Goal: Find specific page/section

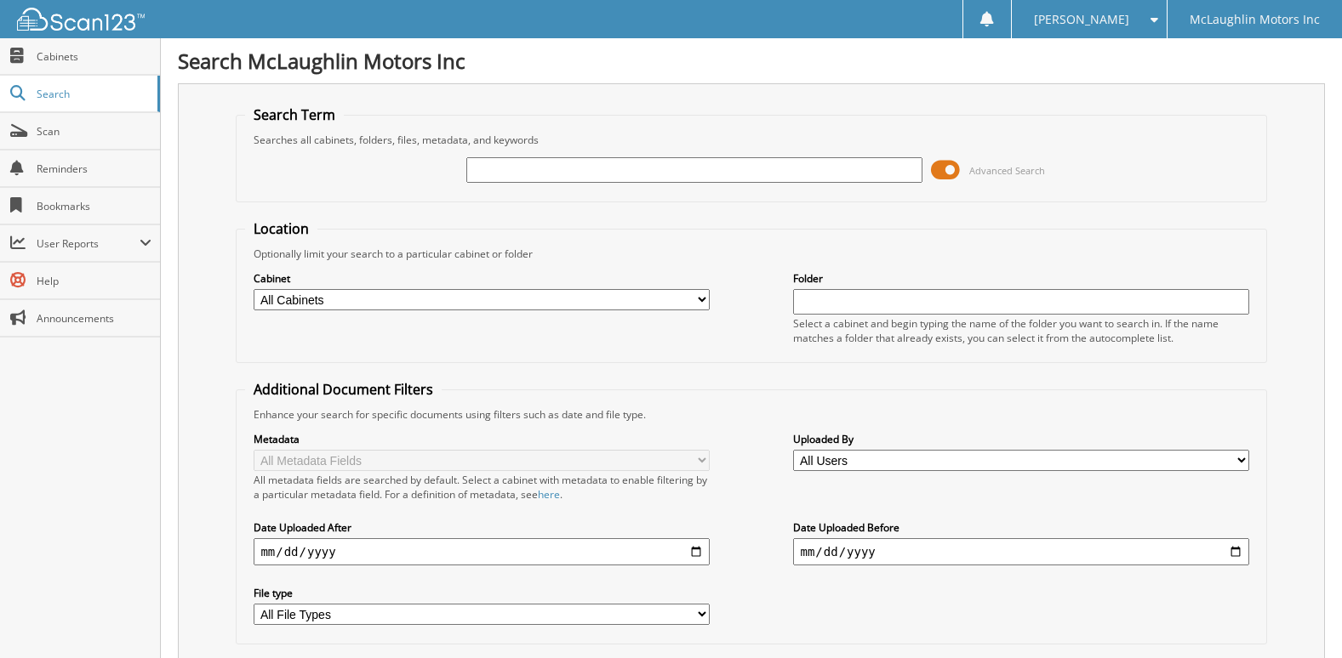
click at [519, 162] on input "text" at bounding box center [693, 170] width 455 height 26
type input "2574904"
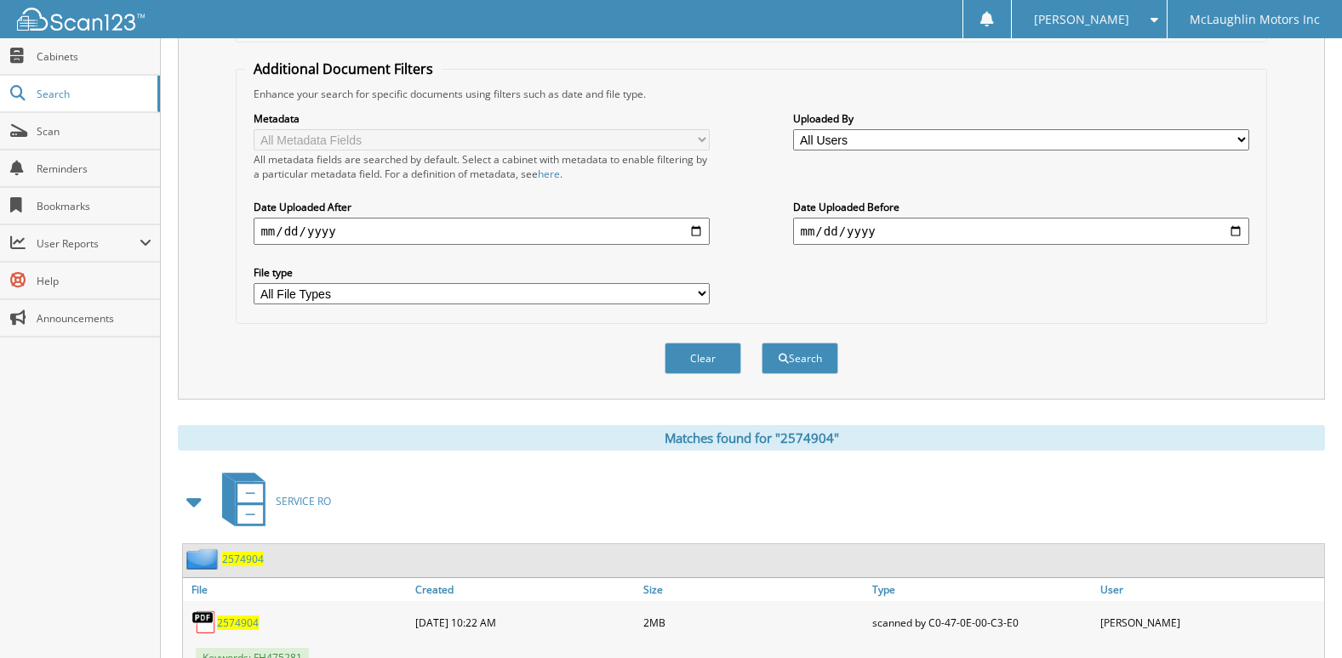
scroll to position [387, 0]
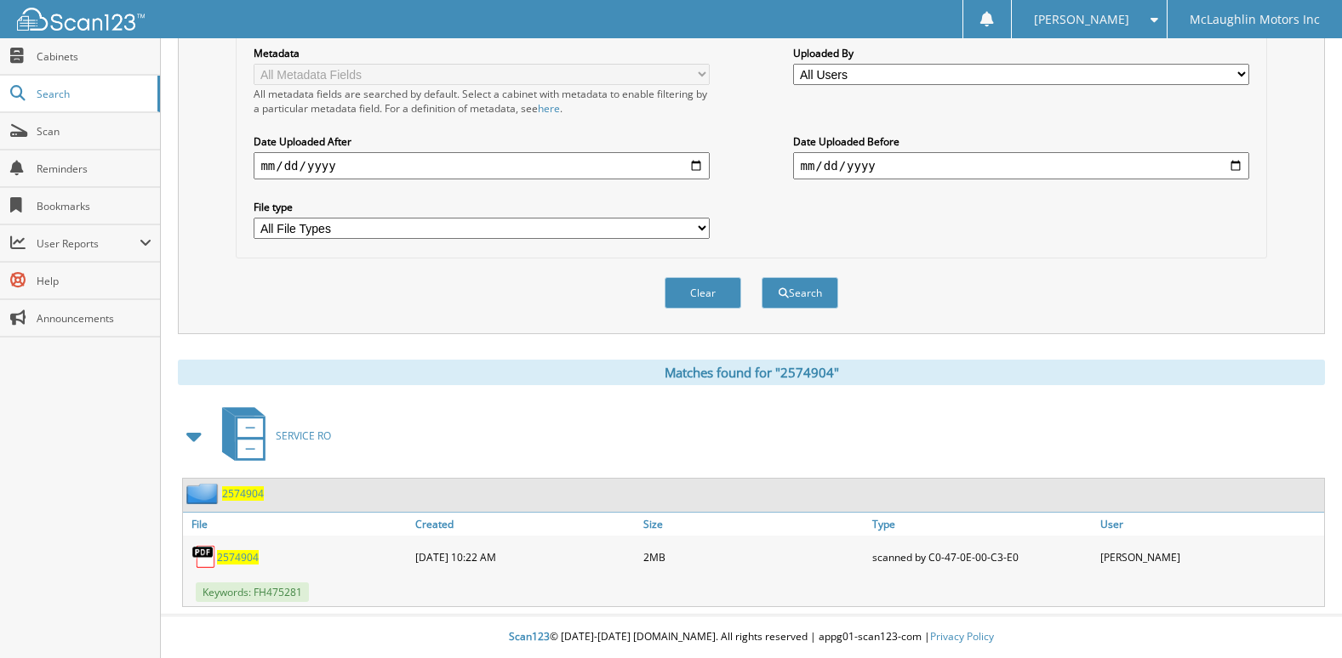
drag, startPoint x: 249, startPoint y: 560, endPoint x: 257, endPoint y: 549, distance: 13.5
click at [250, 559] on span "2574904" at bounding box center [238, 557] width 42 height 14
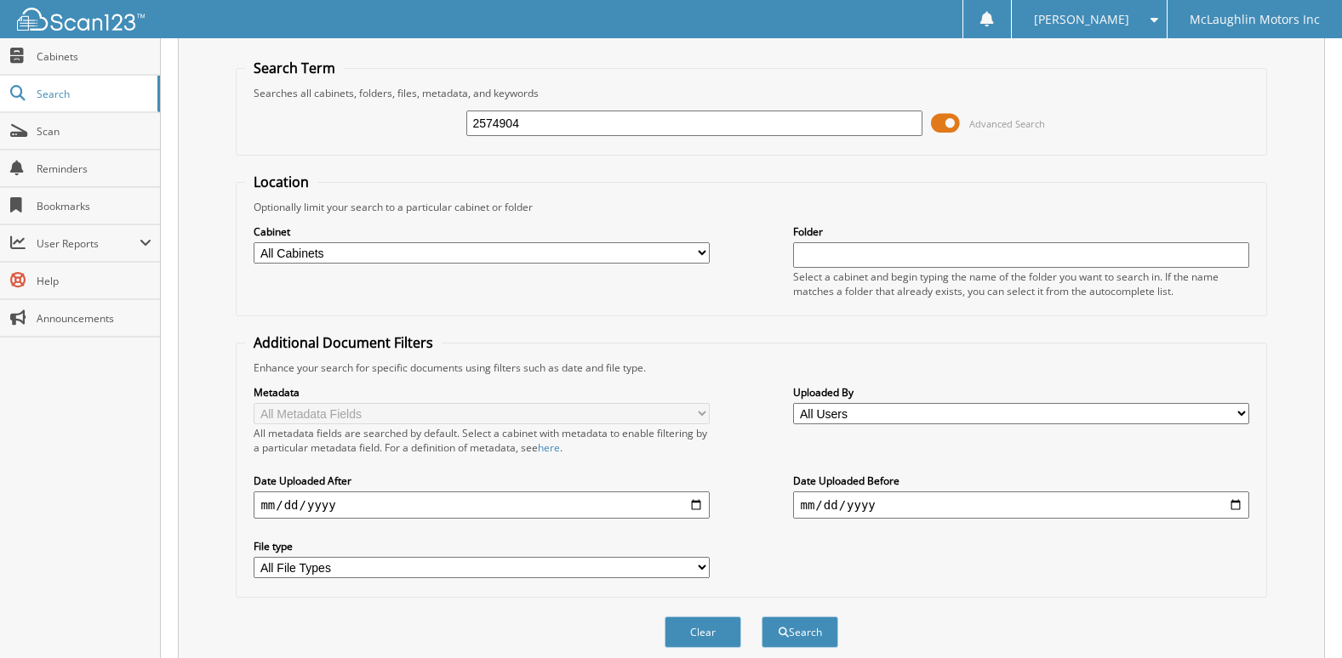
scroll to position [0, 0]
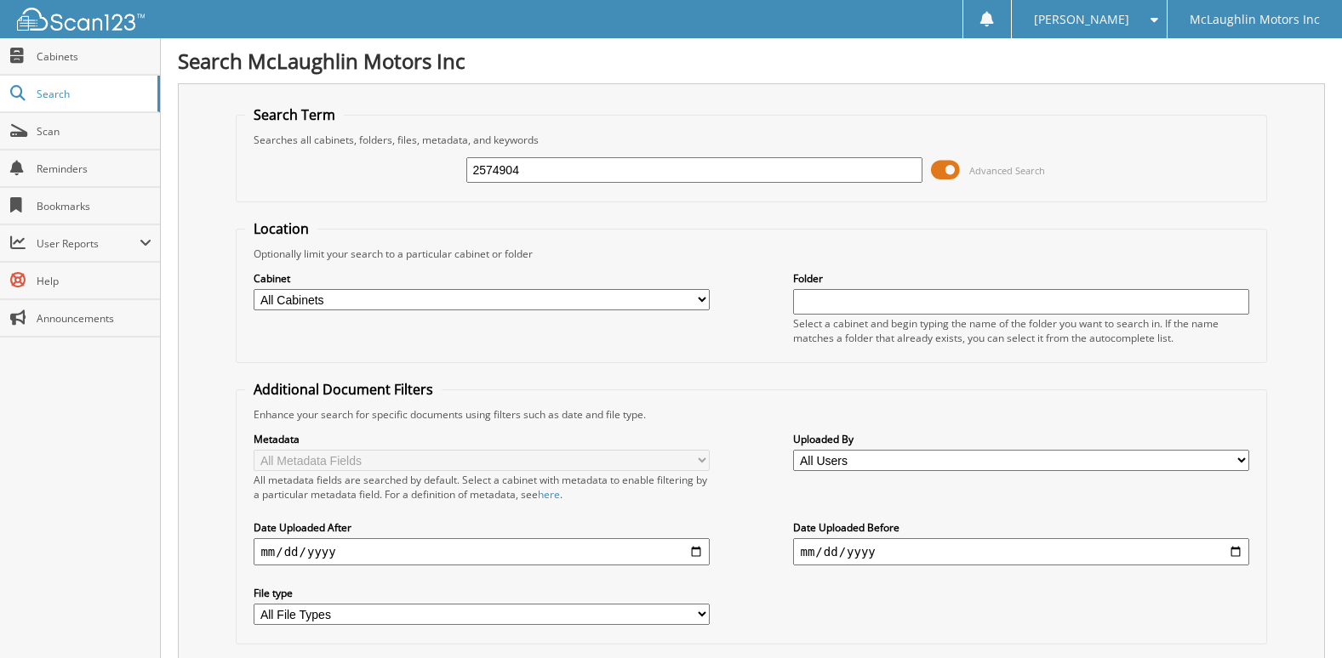
click at [601, 168] on input "2574904" at bounding box center [693, 170] width 455 height 26
click at [600, 168] on input "2574904" at bounding box center [693, 170] width 455 height 26
click at [590, 166] on input "25" at bounding box center [693, 170] width 455 height 26
paste input "74937"
type input "2574937"
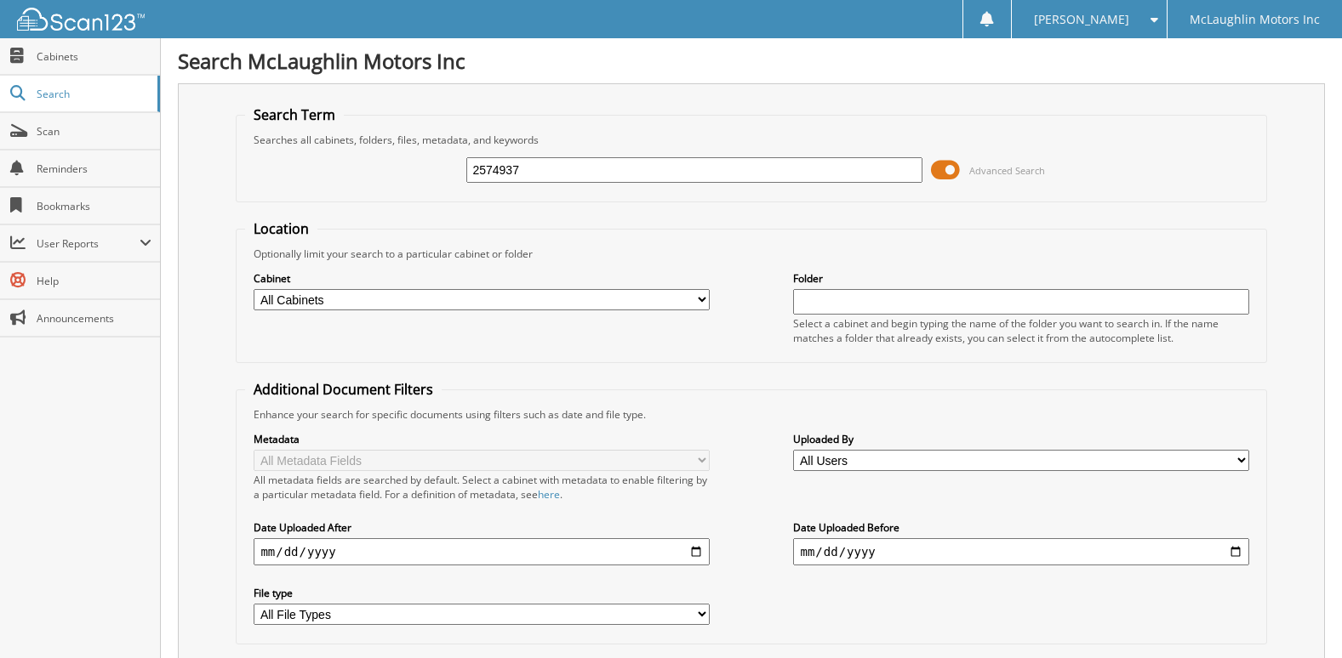
click at [573, 170] on input "2574937" at bounding box center [693, 170] width 455 height 26
click at [573, 169] on input "2574937" at bounding box center [693, 170] width 455 height 26
paste input "75006"
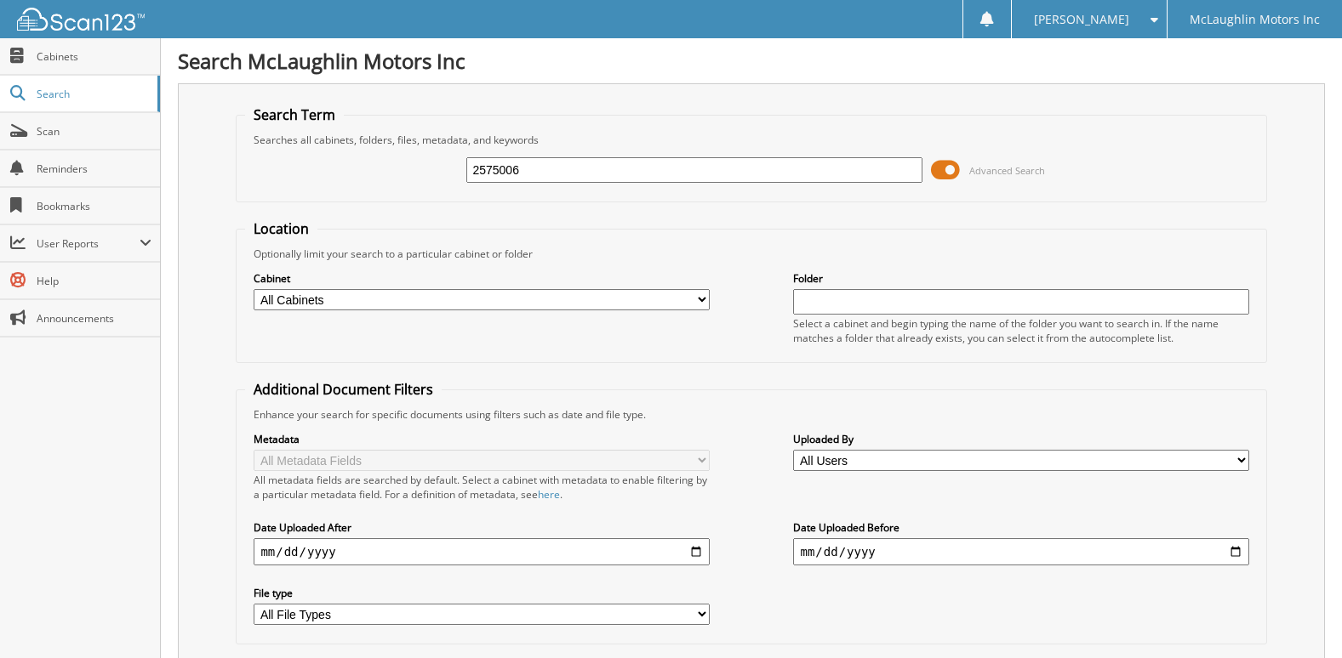
type input "2575006"
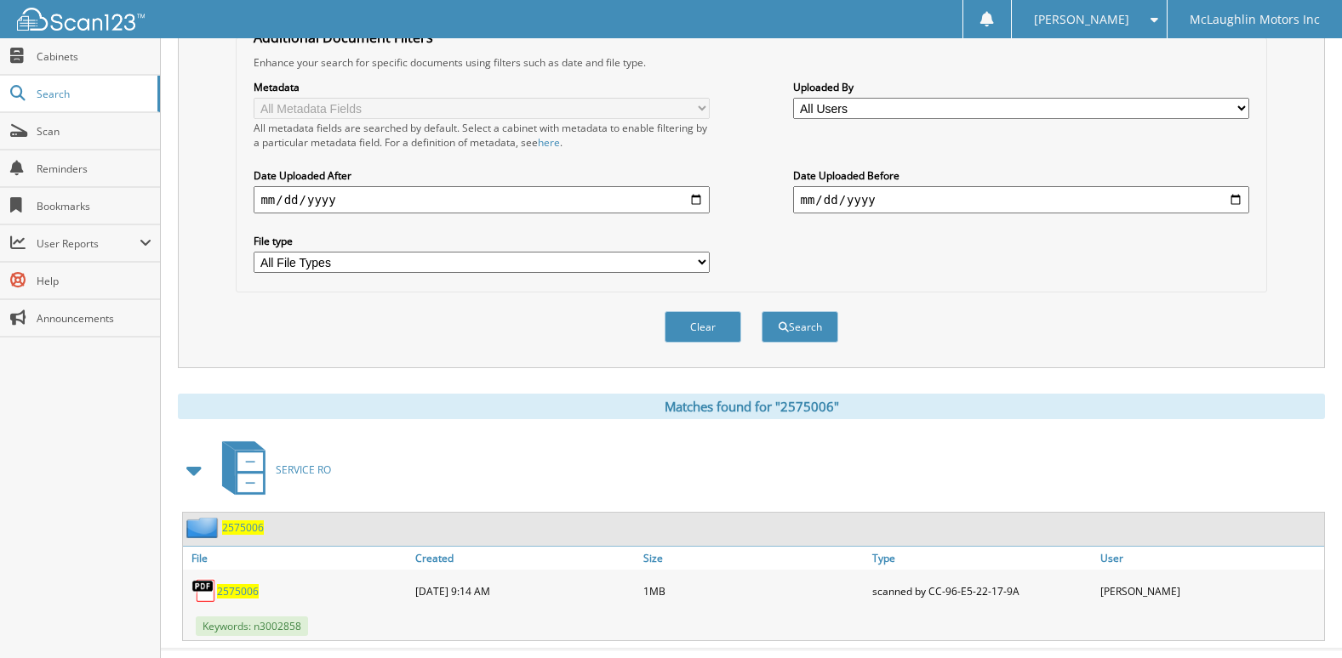
scroll to position [387, 0]
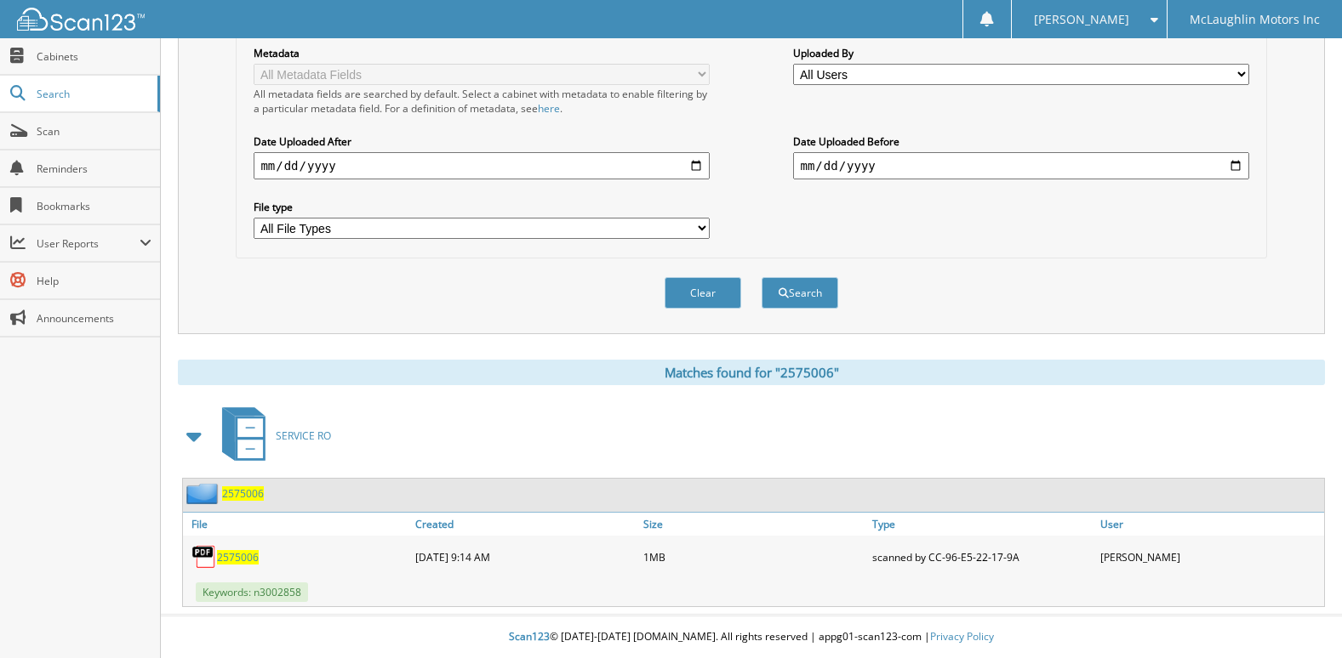
click at [246, 565] on div "2575006" at bounding box center [297, 557] width 228 height 34
click at [246, 552] on span "2575006" at bounding box center [238, 557] width 42 height 14
